Goal: Task Accomplishment & Management: Manage account settings

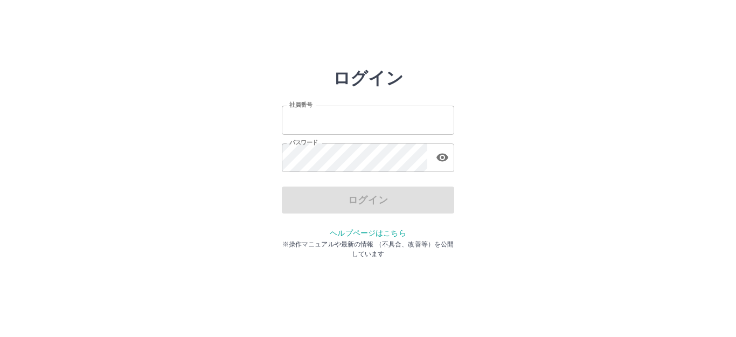
type input "*******"
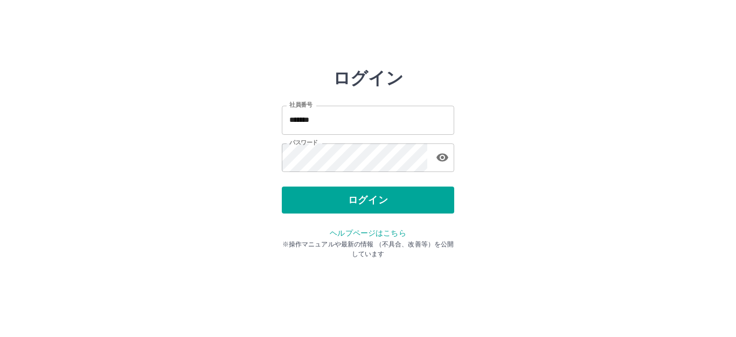
click at [336, 198] on div "ログイン" at bounding box center [368, 200] width 173 height 27
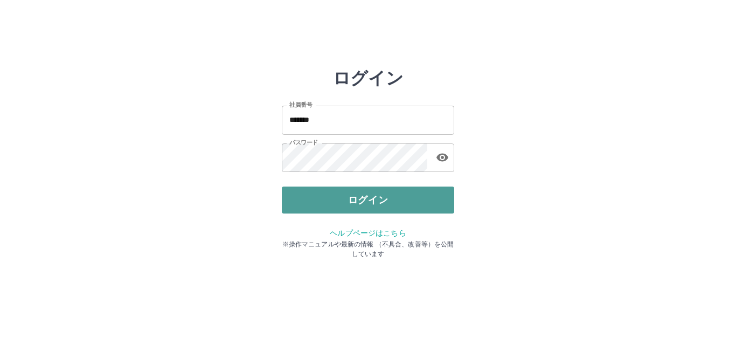
click at [375, 204] on button "ログイン" at bounding box center [368, 200] width 173 height 27
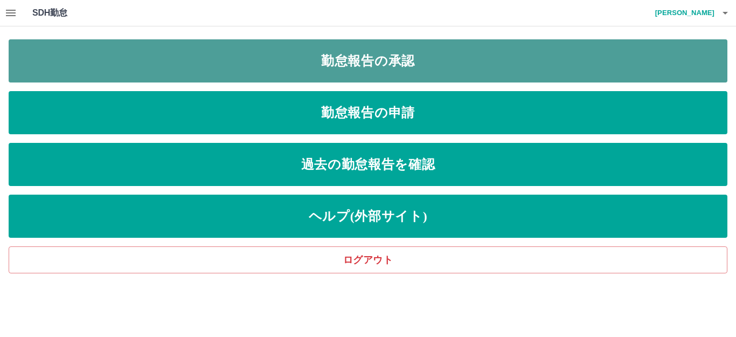
click at [398, 60] on link "勤怠報告の承認" at bounding box center [368, 60] width 719 height 43
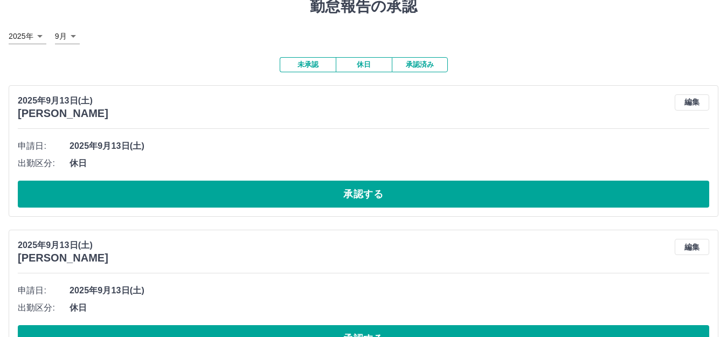
scroll to position [54, 0]
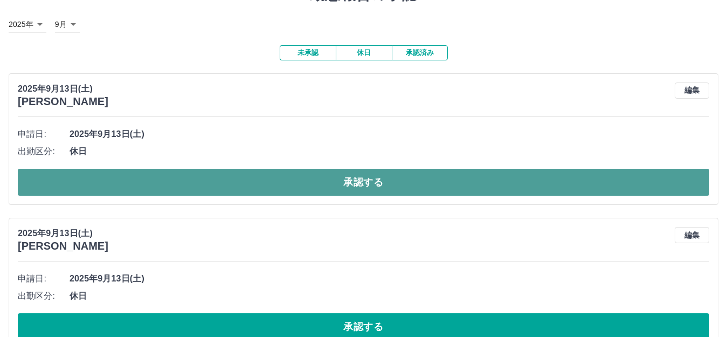
click at [155, 189] on button "承認する" at bounding box center [364, 182] width 692 height 27
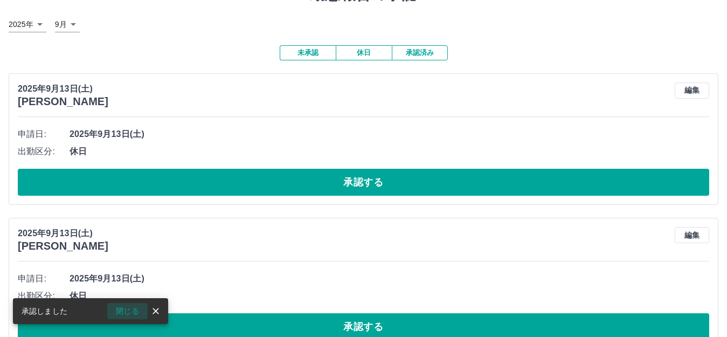
click at [135, 312] on button "閉じる" at bounding box center [127, 311] width 40 height 16
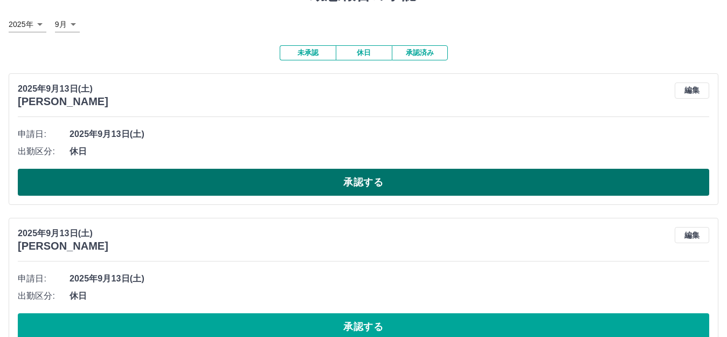
click at [119, 186] on button "承認する" at bounding box center [364, 182] width 692 height 27
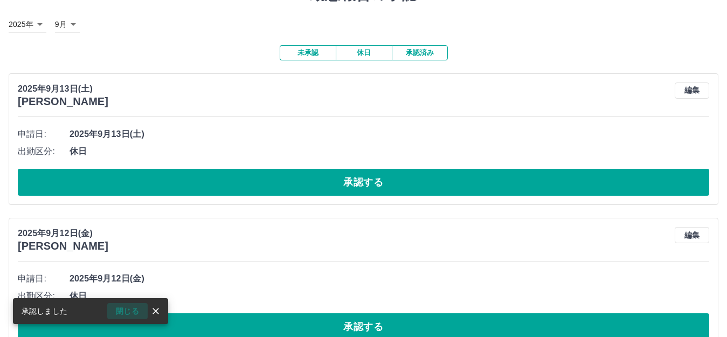
click at [126, 308] on button "閉じる" at bounding box center [127, 311] width 40 height 16
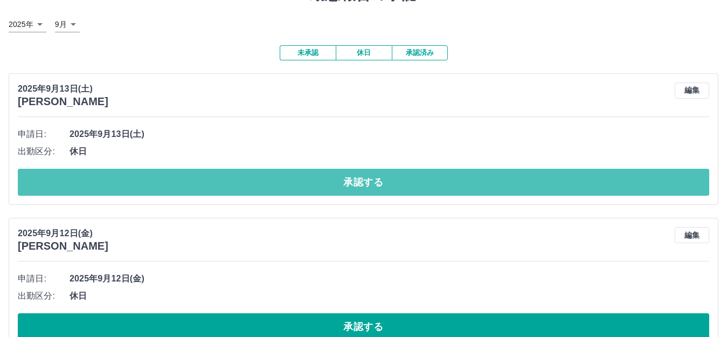
click at [106, 185] on button "承認する" at bounding box center [364, 182] width 692 height 27
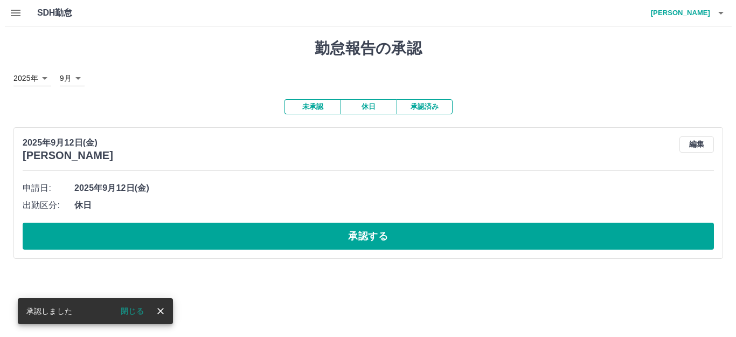
scroll to position [0, 0]
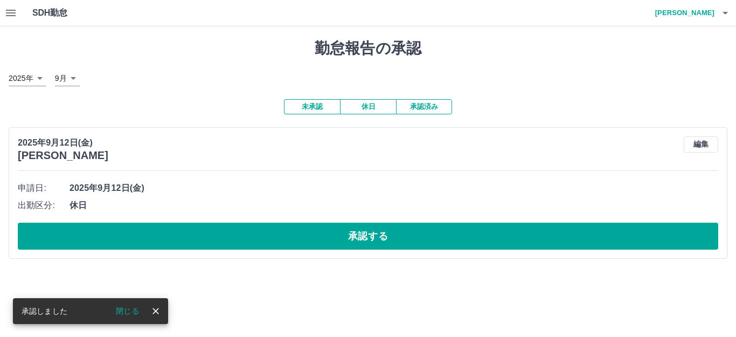
click at [130, 313] on button "閉じる" at bounding box center [127, 311] width 40 height 16
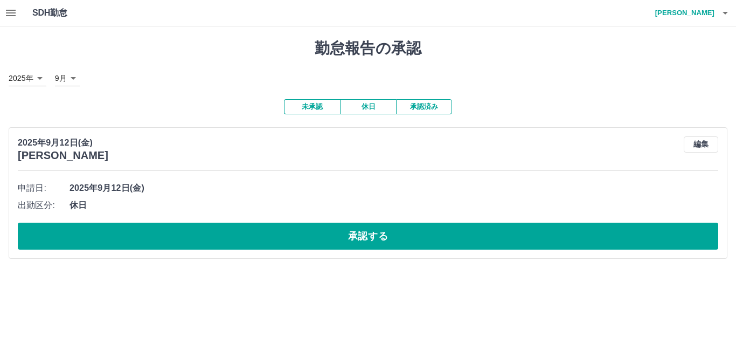
click at [144, 237] on button "承認する" at bounding box center [368, 236] width 701 height 27
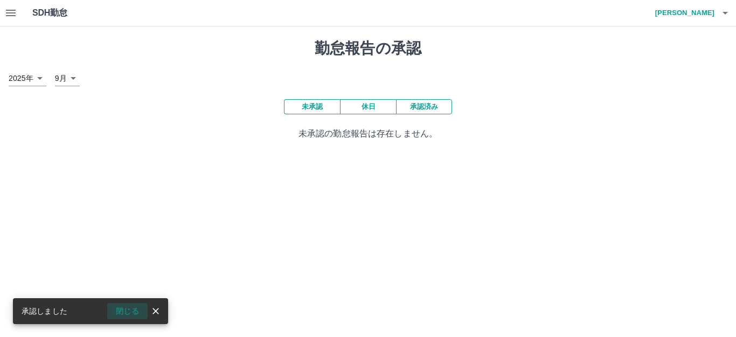
click at [127, 312] on button "閉じる" at bounding box center [127, 311] width 40 height 16
